Goal: Navigation & Orientation: Find specific page/section

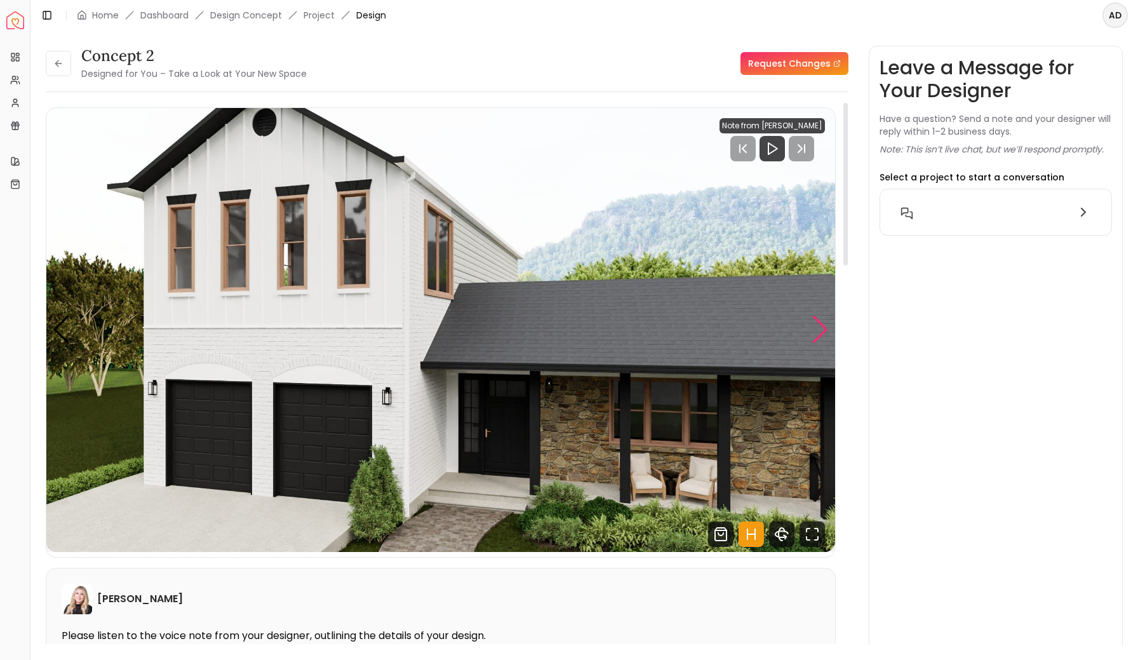
click at [820, 328] on div "Next slide" at bounding box center [820, 330] width 17 height 28
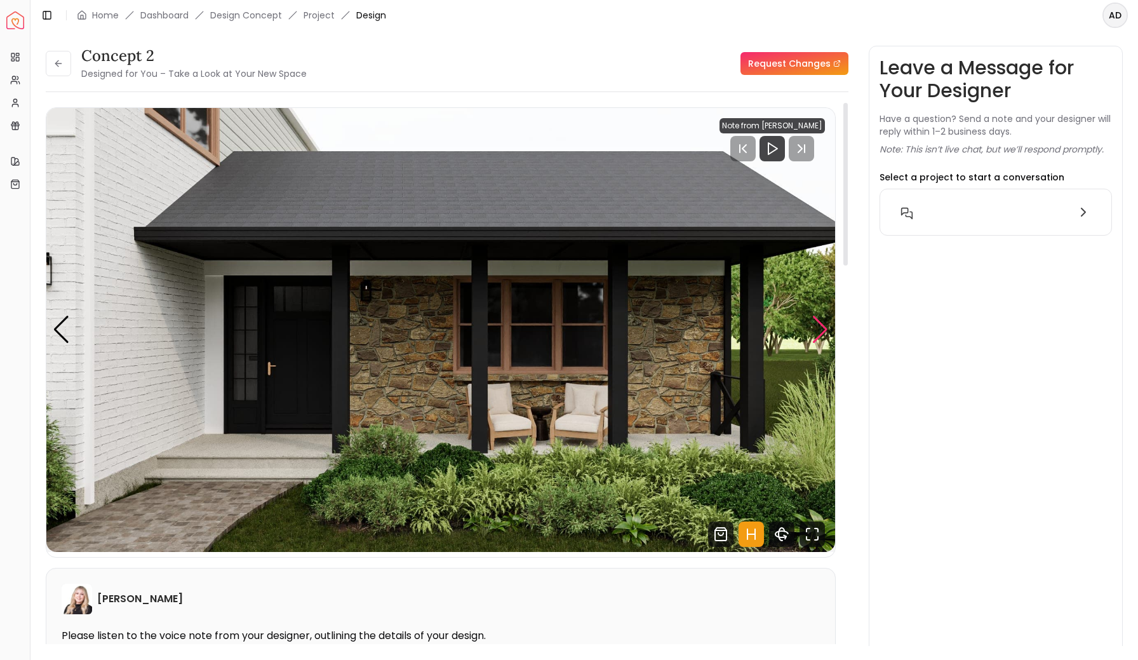
click at [820, 328] on div "Next slide" at bounding box center [820, 330] width 17 height 28
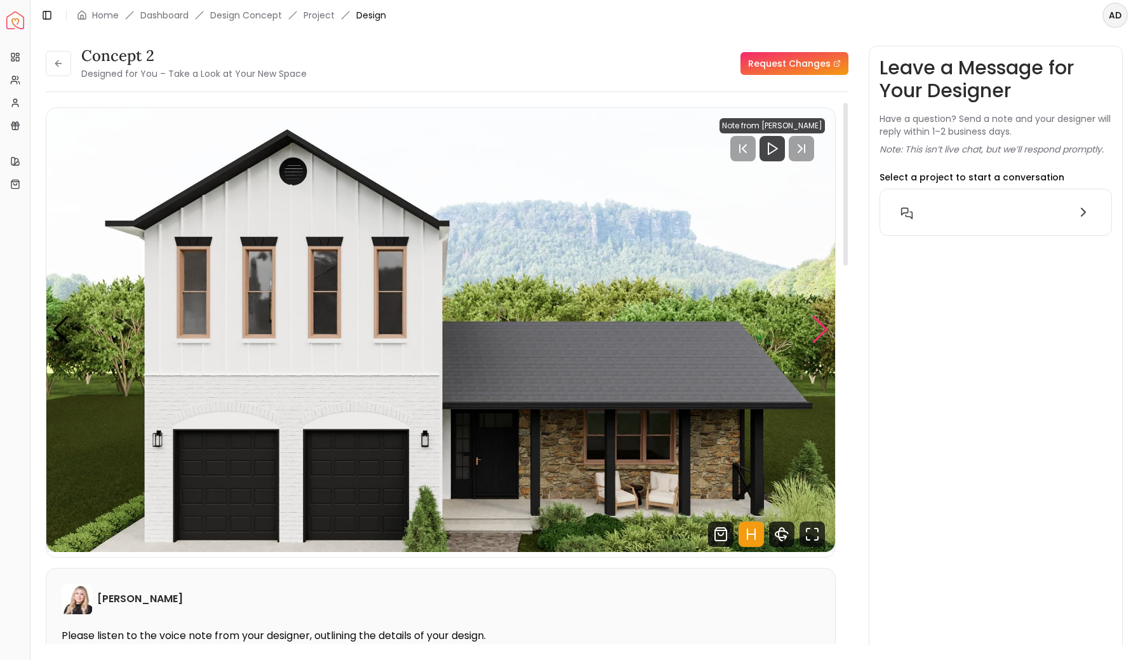
click at [820, 328] on div "Next slide" at bounding box center [820, 330] width 17 height 28
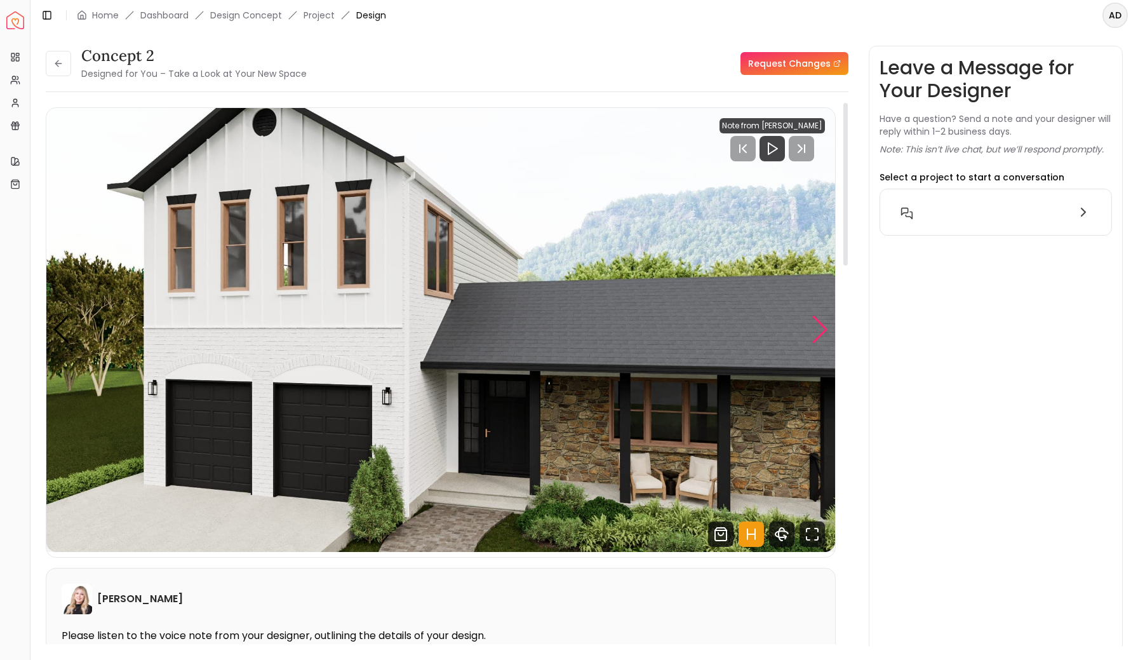
click at [820, 328] on div "Next slide" at bounding box center [820, 330] width 17 height 28
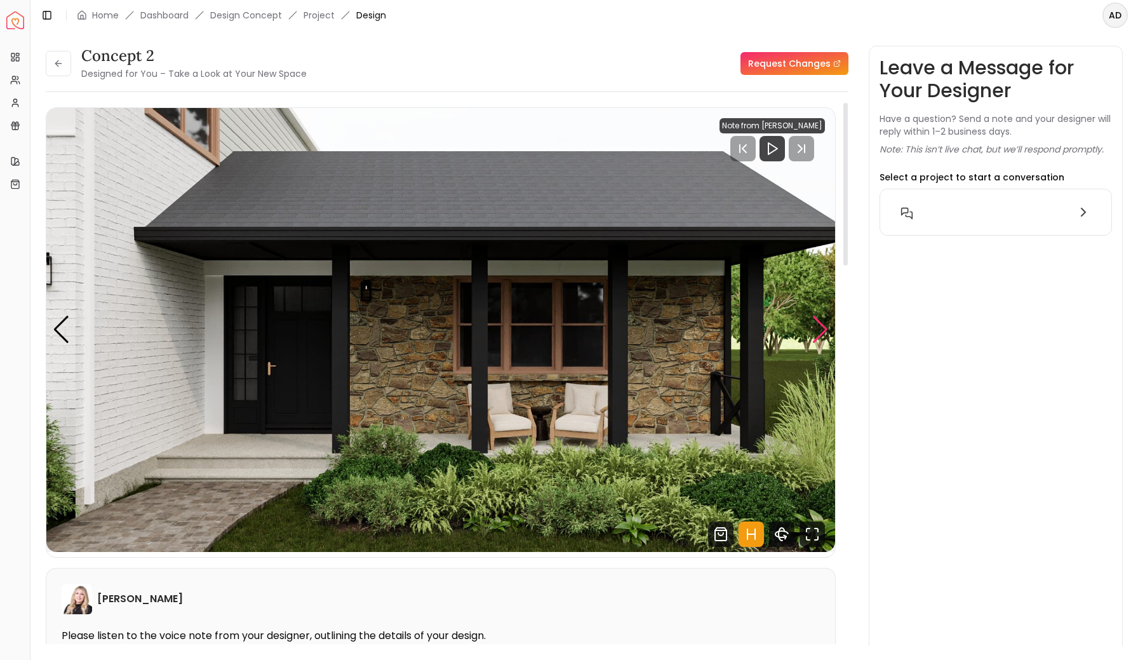
click at [820, 329] on div "Next slide" at bounding box center [820, 330] width 17 height 28
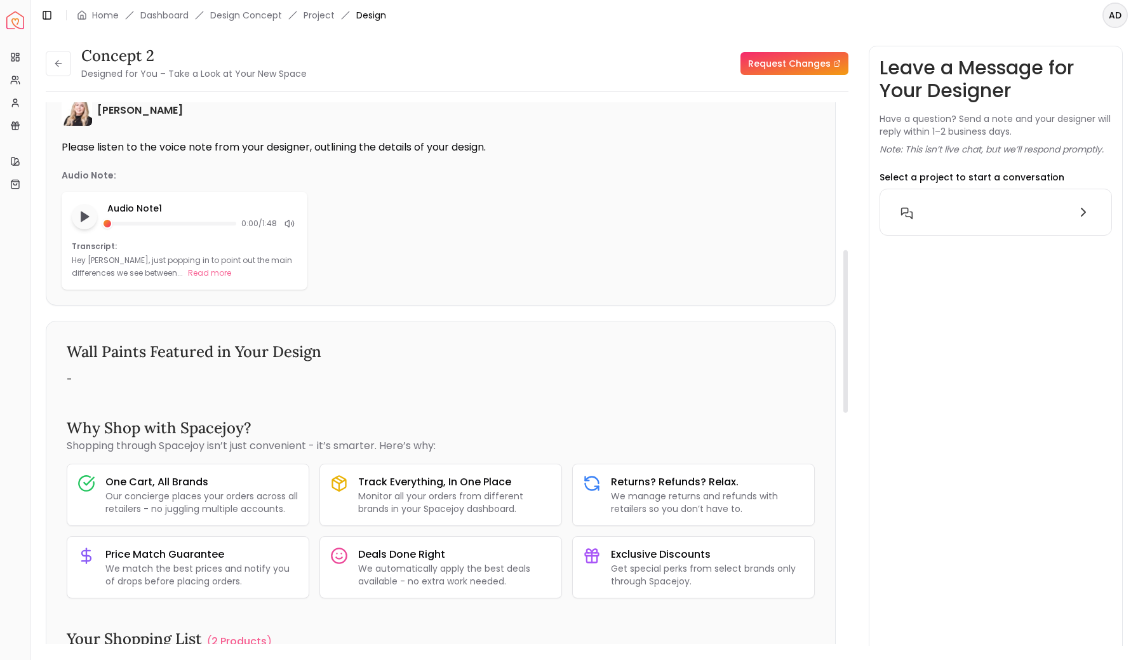
scroll to position [484, 0]
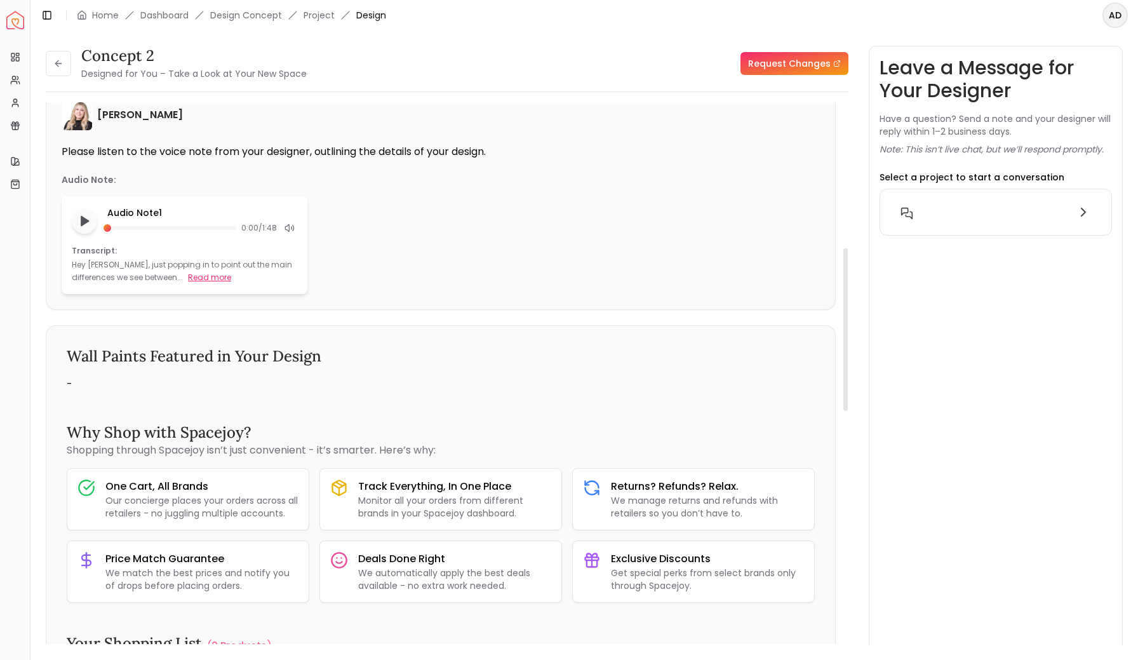
click at [188, 280] on button "Read more" at bounding box center [209, 277] width 43 height 13
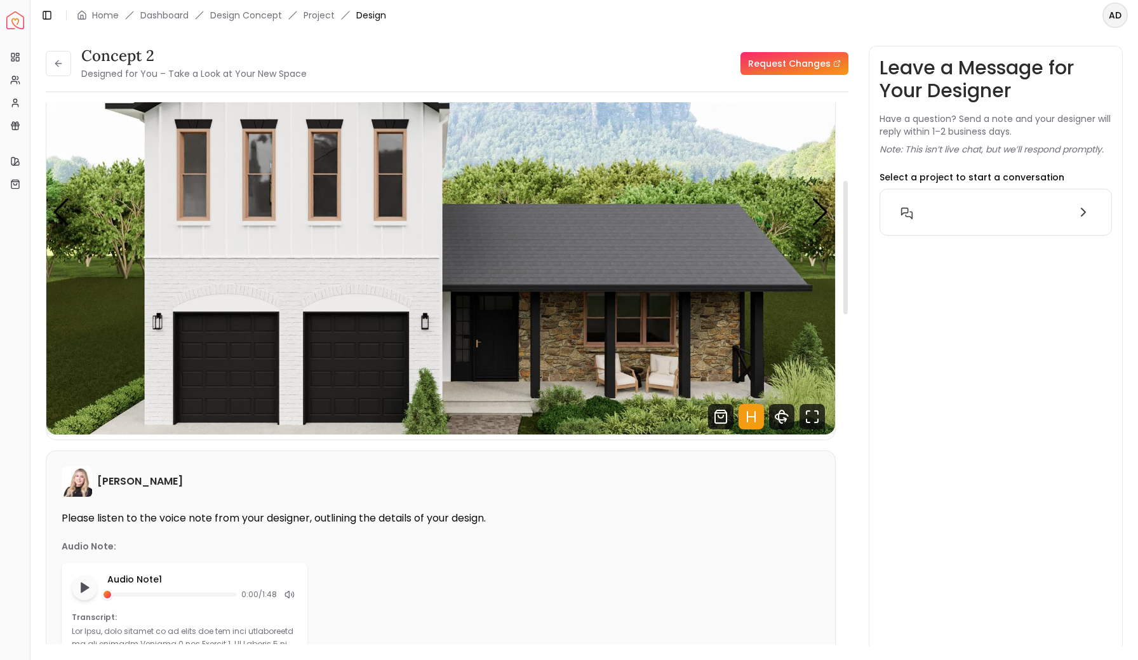
scroll to position [0, 0]
